Goal: Use online tool/utility: Utilize a website feature to perform a specific function

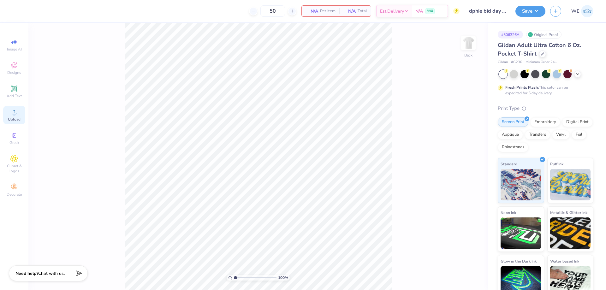
click at [6, 115] on div "Upload" at bounding box center [14, 115] width 22 height 19
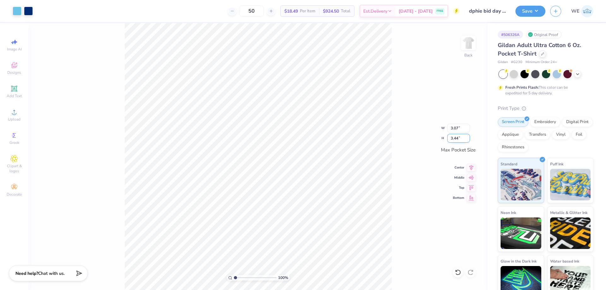
click at [461, 139] on input "3.44" at bounding box center [458, 138] width 23 height 9
type input "3"
type input "2.68"
type input "3.00"
click at [464, 44] on img at bounding box center [467, 42] width 25 height 25
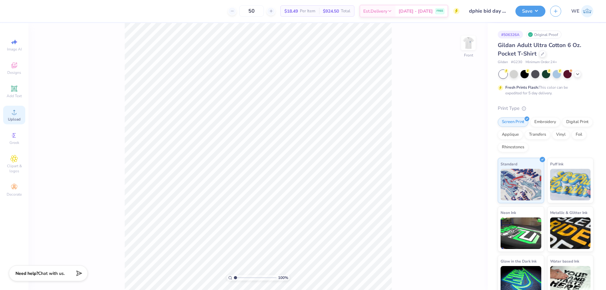
click at [20, 115] on div "Upload" at bounding box center [14, 115] width 22 height 19
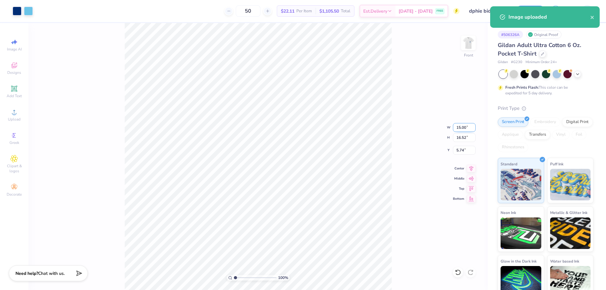
click at [461, 129] on input "15.00" at bounding box center [464, 127] width 23 height 9
type input "12.00"
type input "13.22"
type input "7.39"
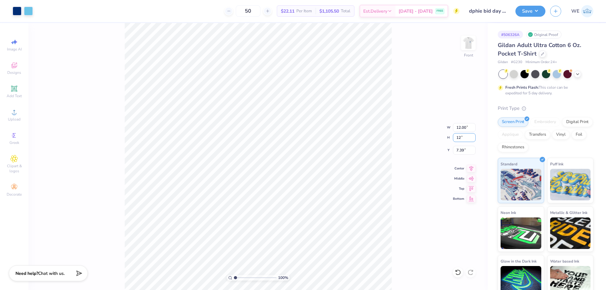
type input "12"
type input "10.90"
type input "12.00"
click at [470, 153] on input "8.00" at bounding box center [464, 150] width 23 height 9
type input "3.00"
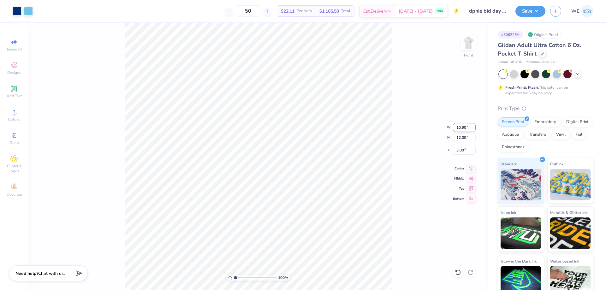
click at [461, 127] on input "10.90" at bounding box center [464, 127] width 23 height 9
type input "10.00"
type input "11.01"
type input "3.00"
click at [536, 11] on button "Save" at bounding box center [530, 10] width 30 height 11
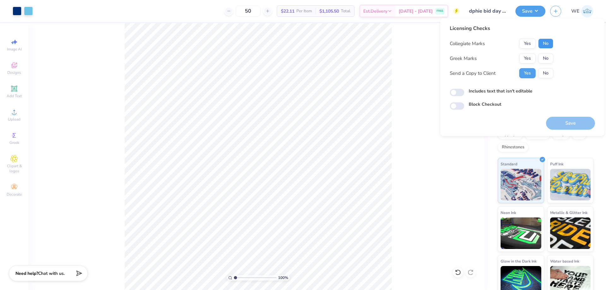
click at [543, 47] on button "No" at bounding box center [545, 43] width 15 height 10
click at [533, 56] on button "Yes" at bounding box center [527, 58] width 16 height 10
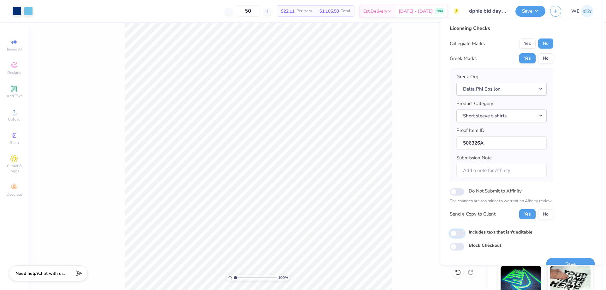
click at [455, 233] on input "Includes text that isn't editable" at bounding box center [457, 234] width 15 height 8
checkbox input "true"
click at [558, 261] on button "Save" at bounding box center [570, 264] width 49 height 13
